Goal: Task Accomplishment & Management: Complete application form

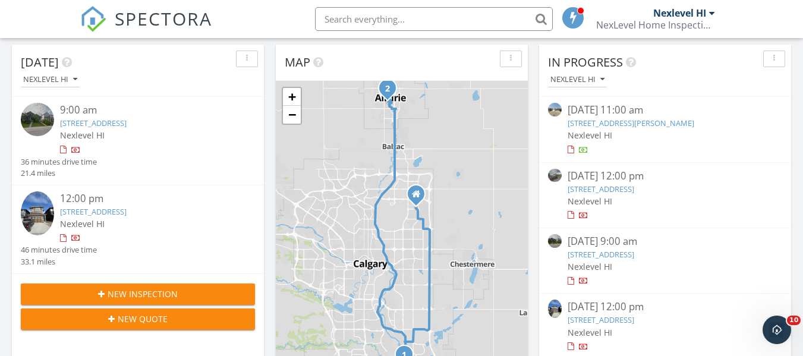
scroll to position [173, 0]
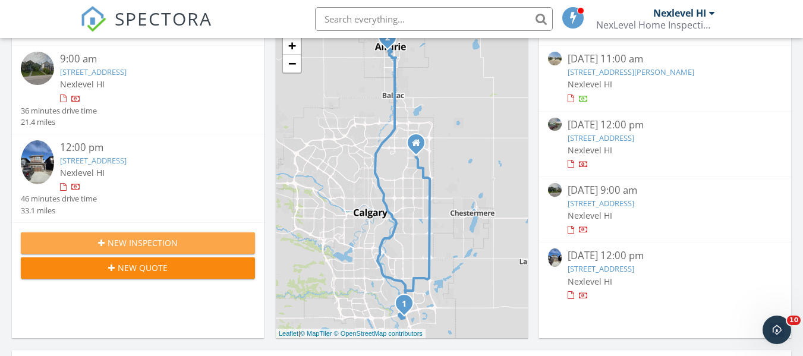
click at [146, 250] on button "New Inspection" at bounding box center [138, 242] width 234 height 21
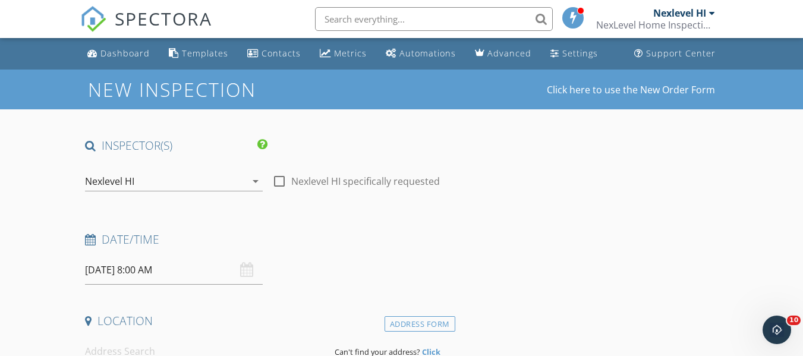
click at [204, 275] on input "[DATE] 8:00 AM" at bounding box center [174, 270] width 178 height 29
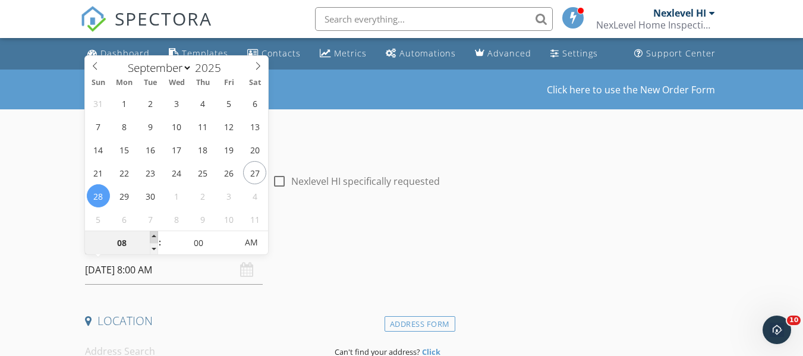
type input "09"
type input "[DATE] 9:00 AM"
click at [152, 238] on span at bounding box center [154, 237] width 8 height 12
type input "10"
type input "09/28/2025 10:00 AM"
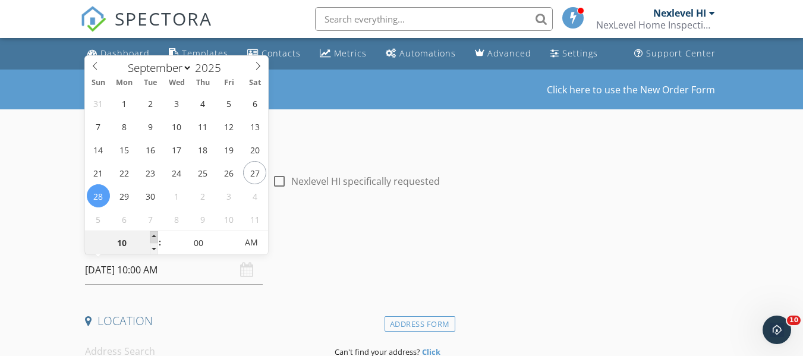
click at [152, 238] on span at bounding box center [154, 237] width 8 height 12
type input "11"
type input "[DATE] 11:00 AM"
click at [152, 238] on span at bounding box center [154, 237] width 8 height 12
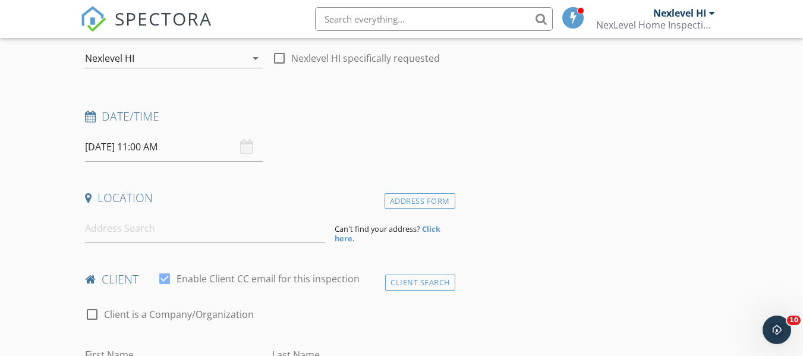
scroll to position [133, 0]
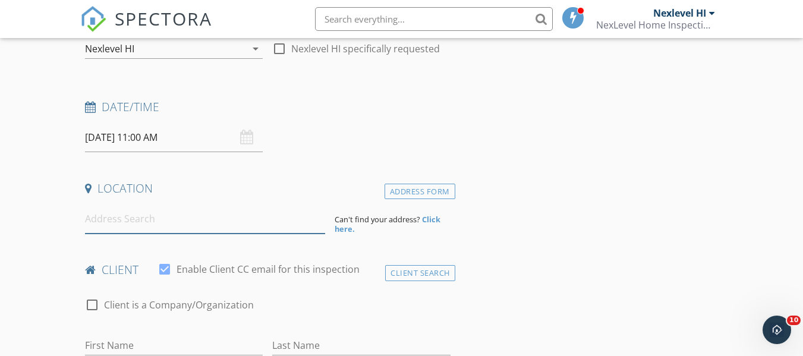
click at [171, 228] on input at bounding box center [205, 219] width 240 height 29
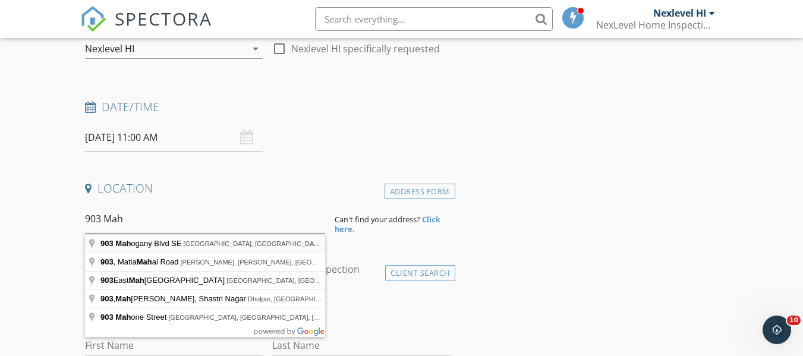
type input "903 Mahogany Blvd SE, Calgary, AB, Canada"
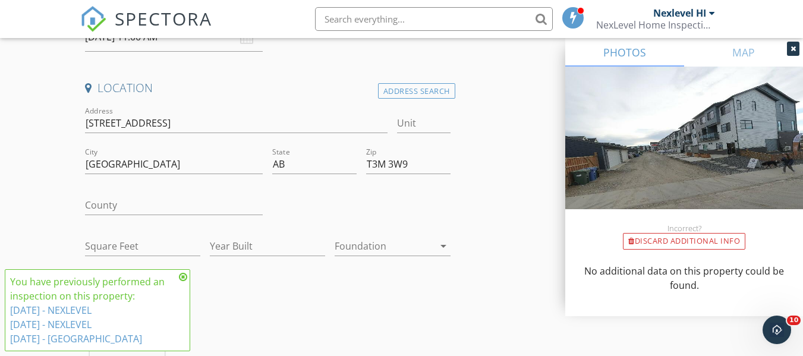
scroll to position [291, 0]
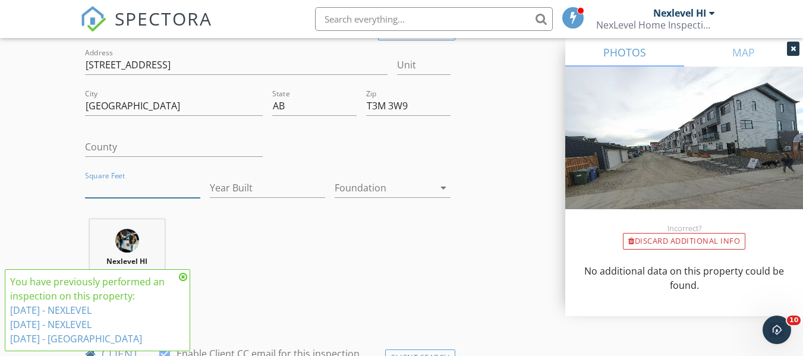
click at [159, 189] on input "Square Feet" at bounding box center [142, 188] width 115 height 20
type input "1600"
click at [222, 183] on input "Year Built" at bounding box center [267, 188] width 115 height 20
type input "2024"
click at [376, 185] on div at bounding box center [384, 187] width 99 height 19
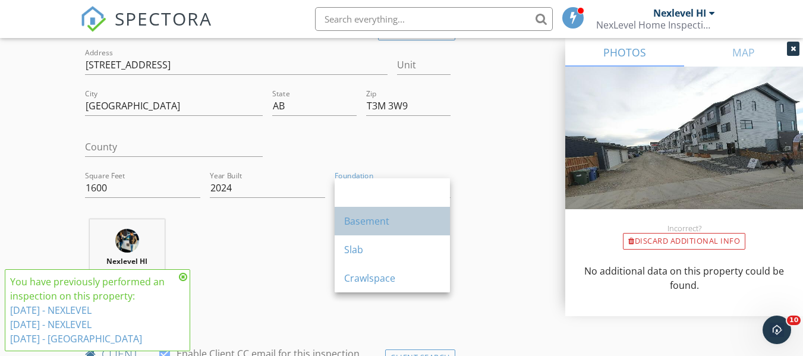
click at [372, 221] on div "Basement" at bounding box center [392, 221] width 96 height 14
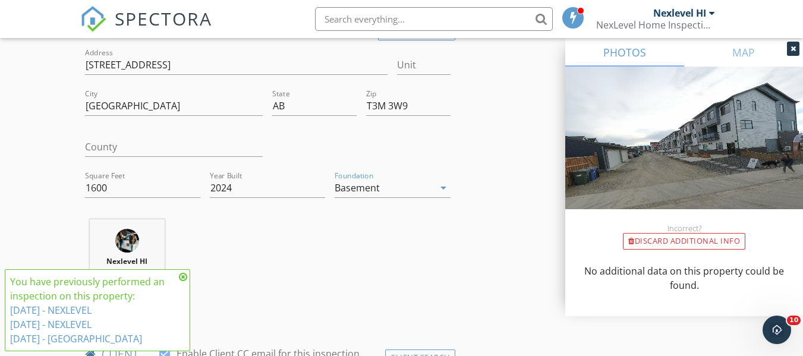
click at [182, 277] on icon at bounding box center [183, 277] width 8 height 10
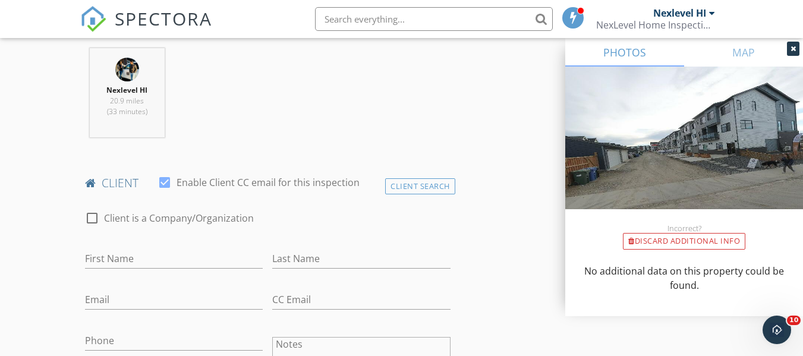
scroll to position [463, 0]
click at [99, 260] on input "First Name" at bounding box center [174, 259] width 178 height 20
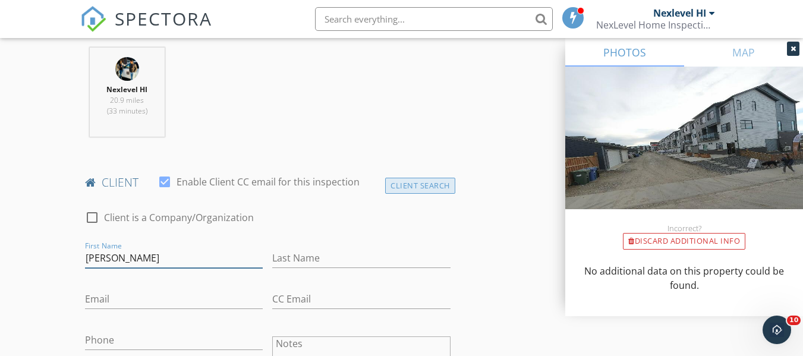
type input "Sourabh"
click at [410, 181] on div "Client Search" at bounding box center [420, 186] width 70 height 16
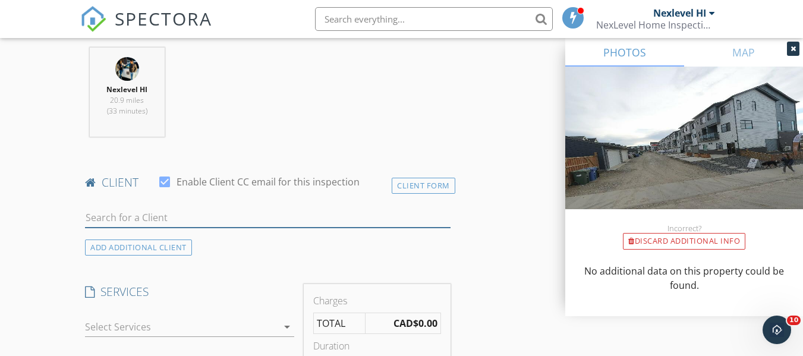
click at [226, 215] on input "text" at bounding box center [267, 218] width 365 height 20
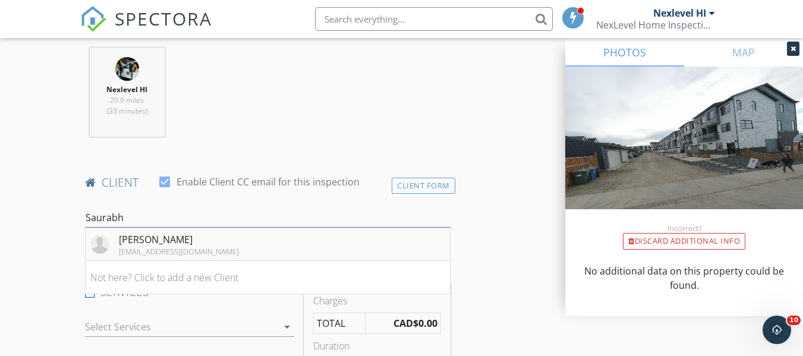
type input "Saurabh"
click at [204, 248] on li "Saurabh Bhanot saurabh.fsm@gmail.com" at bounding box center [268, 244] width 364 height 33
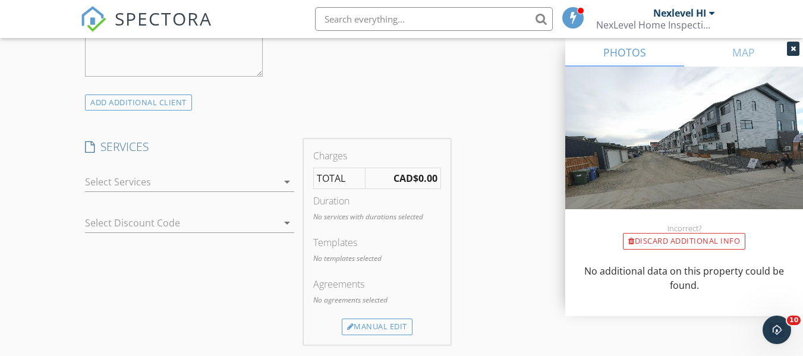
scroll to position [876, 0]
click at [276, 187] on div at bounding box center [181, 180] width 193 height 19
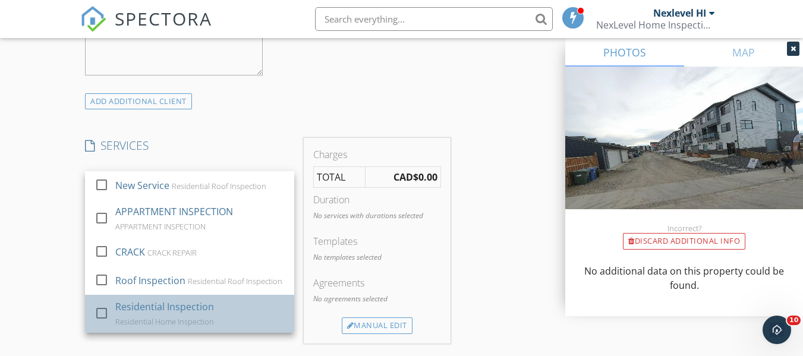
click at [200, 319] on div "Residential Home Inspection" at bounding box center [164, 322] width 99 height 10
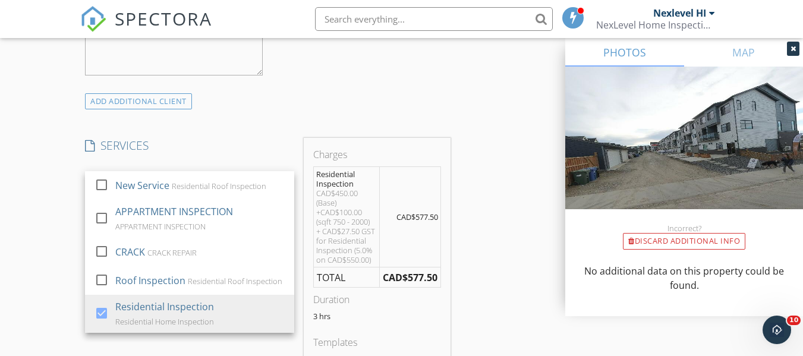
click at [193, 342] on div "SERVICES check_box_outline_blank New Service Residential Roof Inspection check_…" at bounding box center [189, 283] width 219 height 290
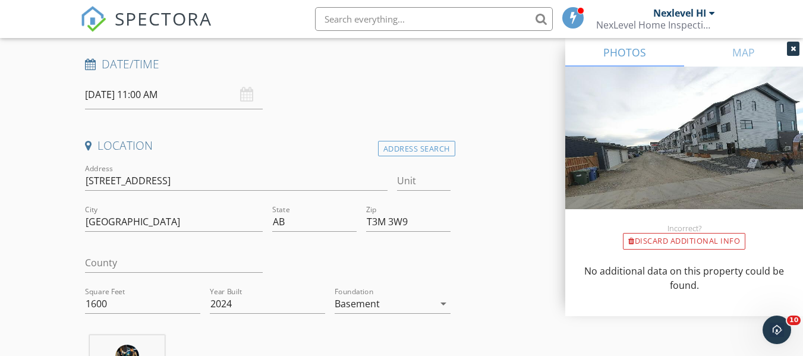
scroll to position [175, 0]
click at [429, 181] on input "Unit" at bounding box center [423, 182] width 53 height 20
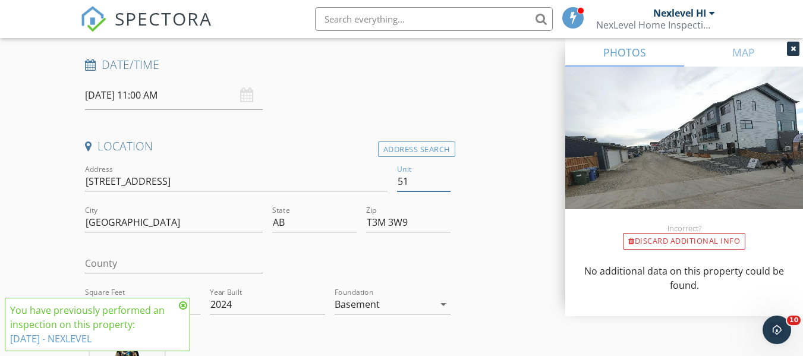
type input "51"
click at [183, 307] on icon at bounding box center [183, 306] width 8 height 10
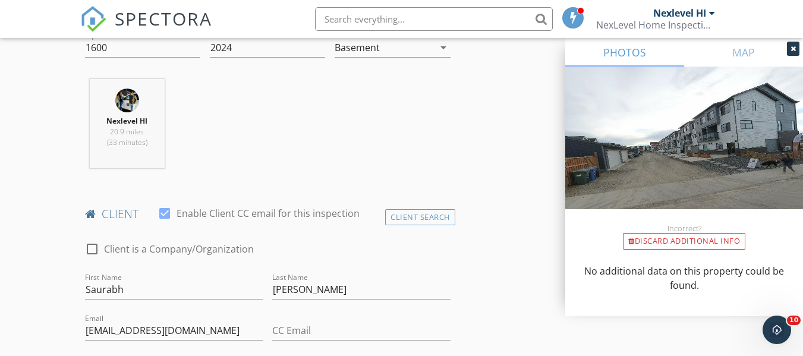
scroll to position [370, 0]
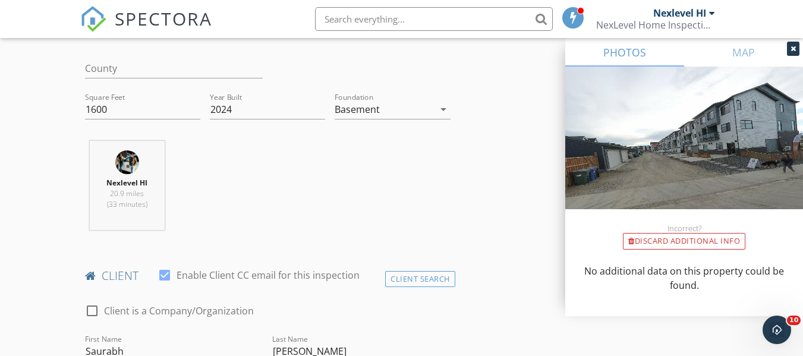
click at [444, 107] on icon "arrow_drop_down" at bounding box center [443, 109] width 14 height 14
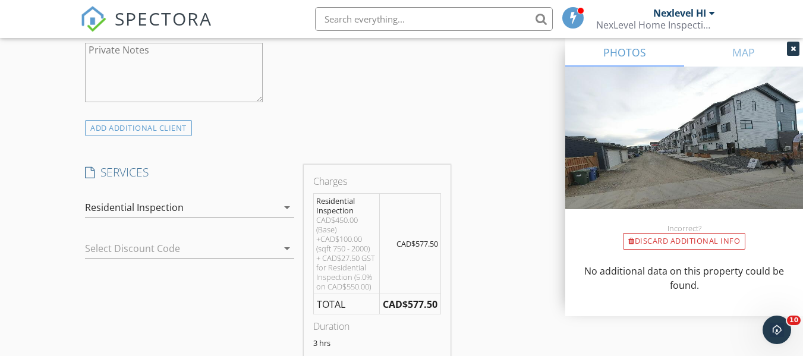
scroll to position [850, 0]
click at [287, 246] on icon "arrow_drop_down" at bounding box center [287, 248] width 14 height 14
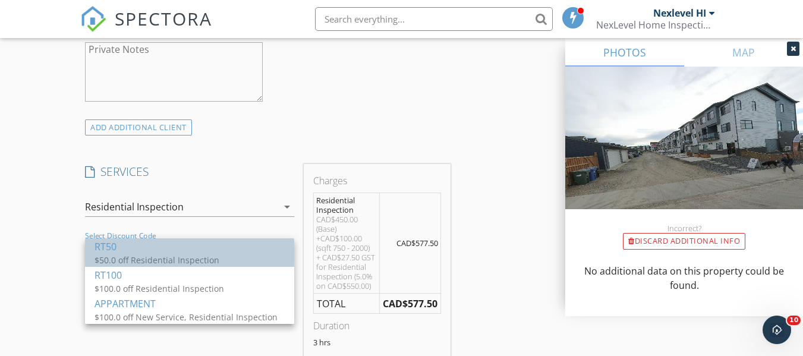
click at [251, 257] on div "$50.0 off Residential Inspection" at bounding box center [190, 260] width 190 height 12
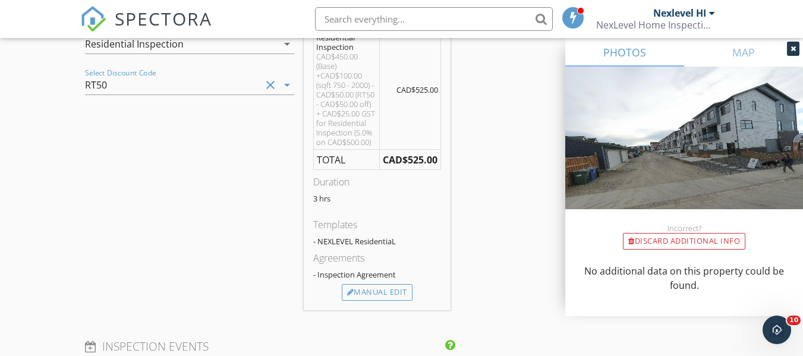
scroll to position [1015, 0]
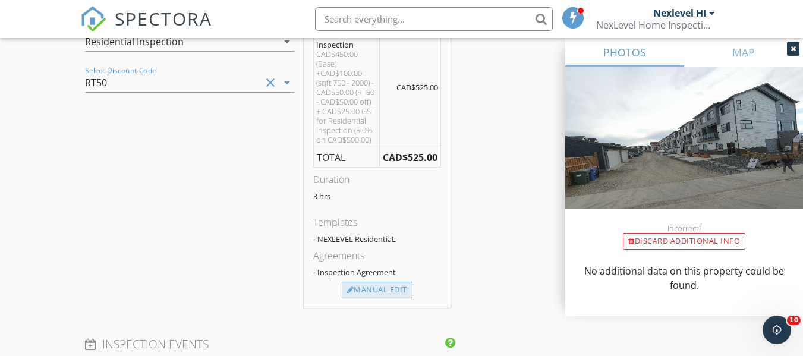
click at [374, 289] on div "Manual Edit" at bounding box center [377, 290] width 71 height 17
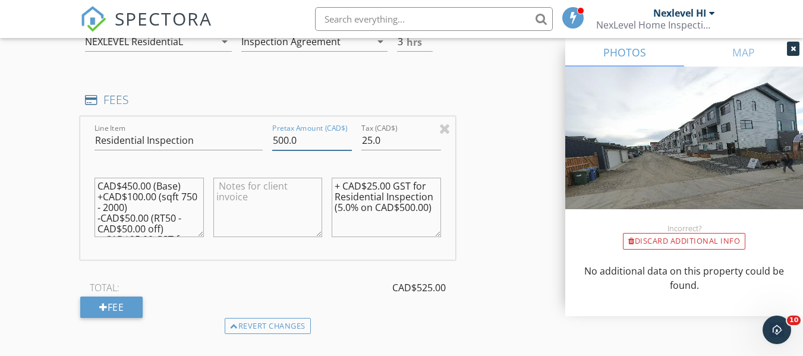
click at [278, 139] on input "500.0" at bounding box center [312, 141] width 80 height 20
type input "300.0"
click at [382, 137] on input "25.0" at bounding box center [401, 141] width 80 height 20
type input "2"
type input "017.50"
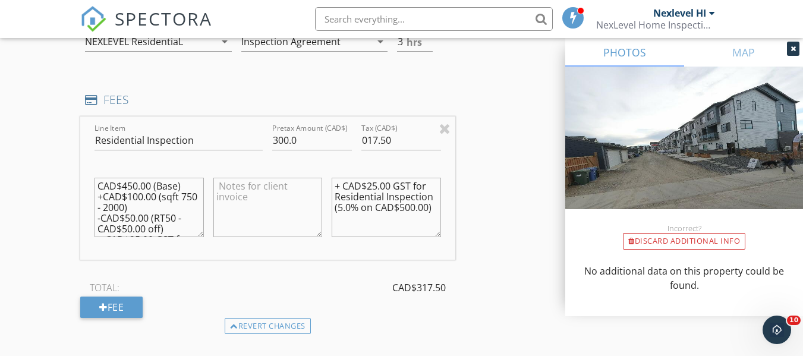
click at [384, 185] on textarea "+ CAD$25.00 GST for Residential Inspection (5.0% on CAD$500.00)" at bounding box center [386, 207] width 109 height 59
click at [411, 209] on textarea "+ CAD$17.50 GST for Residential Inspection (5.0% on CAD$500.00)" at bounding box center [386, 207] width 109 height 59
type textarea "+ CAD$17.50 GST for Residential Inspection (5.0% on CAD$300.00)"
click at [125, 185] on textarea "CAD$450.00 (Base) +CAD$100.00 (sqft 750 - 2000) -CAD$50.00 (RT50 - CAD$50.00 of…" at bounding box center [149, 207] width 109 height 59
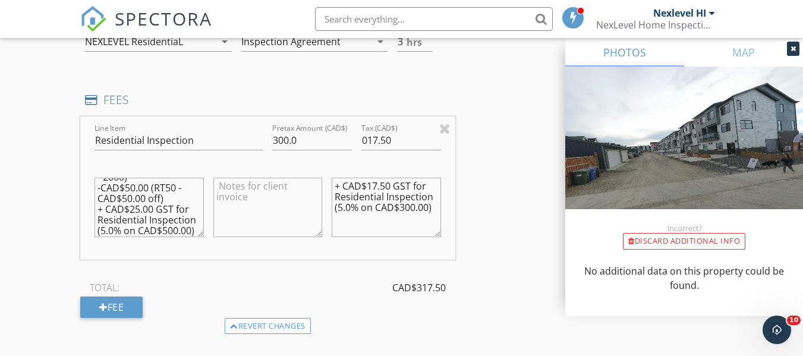
click at [150, 213] on textarea "CAD$250.00 (Base) +CAD$100.00 (sqft 750 - 2000) -CAD$50.00 (RT50 - CAD$50.00 of…" at bounding box center [149, 207] width 109 height 59
click at [126, 221] on textarea "CAD$250.00 (Base) +CAD$100.00 (sqft 750 - 2000) -CAD$50.00 (RT50 - CAD$50.00 of…" at bounding box center [149, 207] width 109 height 59
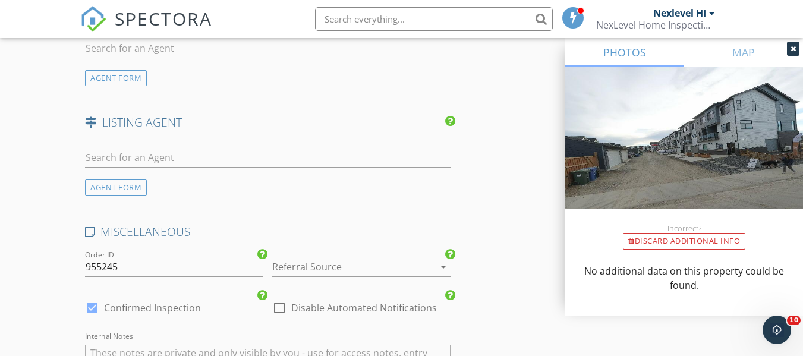
scroll to position [1634, 0]
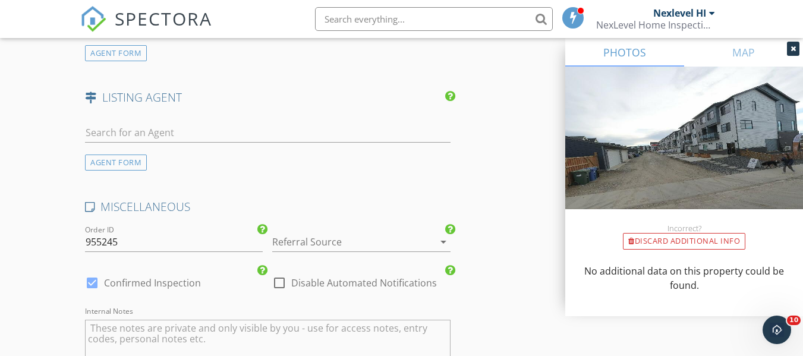
type textarea "CAD$250.00 (Base) +CAD$100.00 (sqft 750 - 2000) -CAD$50.00 (RT50 - CAD$50.00 of…"
click at [328, 243] on div at bounding box center [344, 241] width 144 height 19
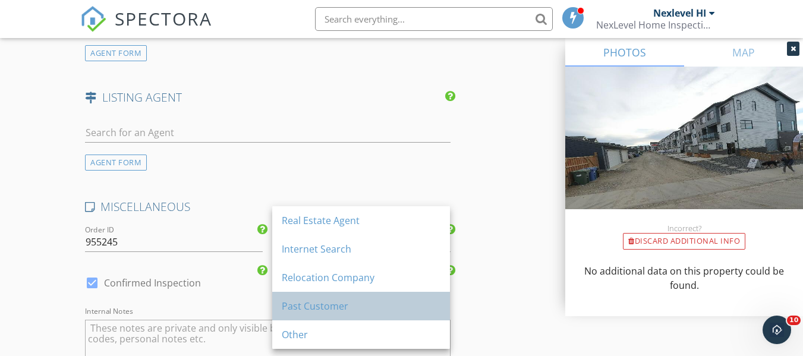
click at [319, 308] on div "Past Customer" at bounding box center [361, 306] width 159 height 14
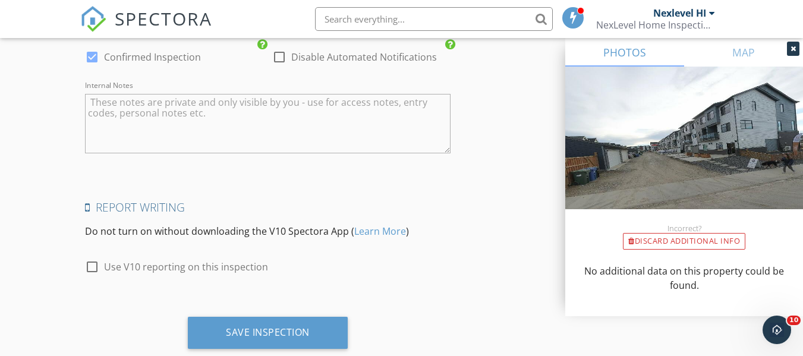
scroll to position [1861, 0]
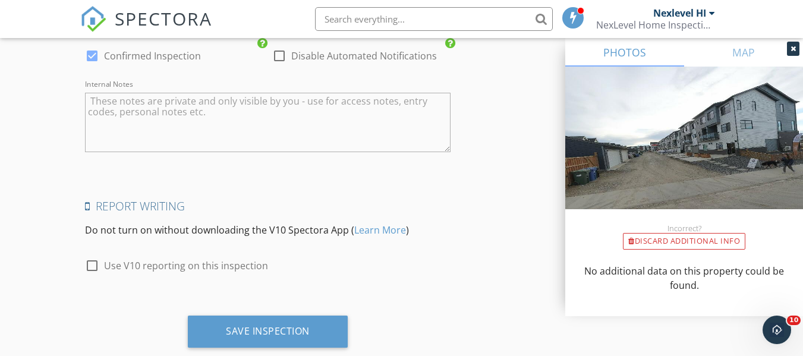
click at [90, 265] on div at bounding box center [92, 266] width 20 height 20
checkbox input "true"
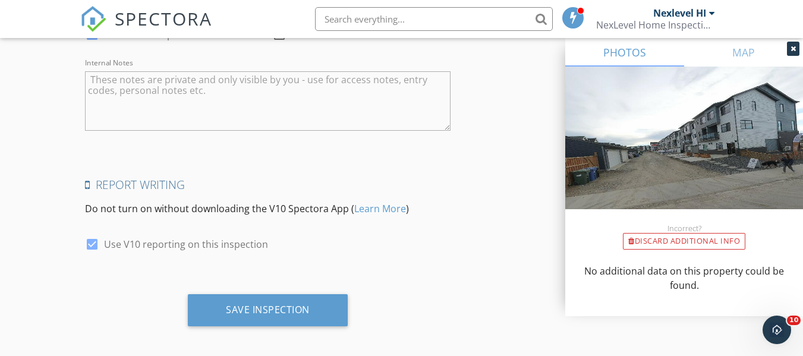
scroll to position [1890, 0]
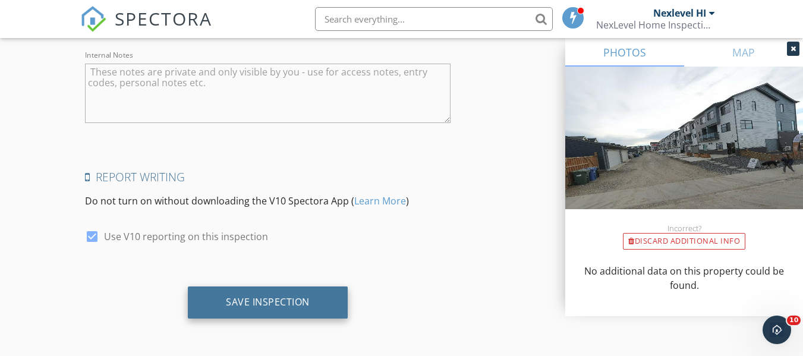
click at [238, 306] on div "Save Inspection" at bounding box center [268, 302] width 84 height 12
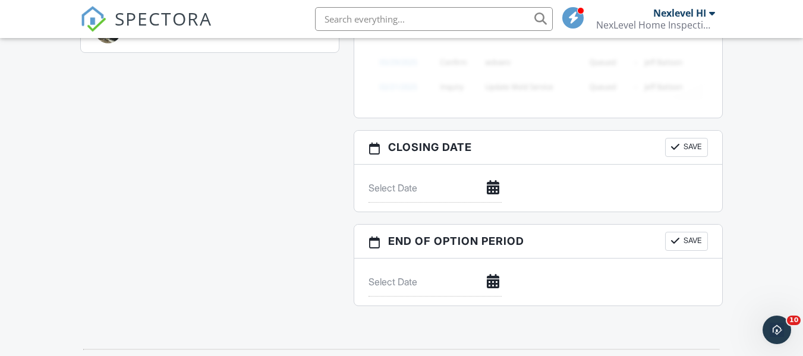
scroll to position [1207, 0]
